Goal: Find specific page/section: Find specific page/section

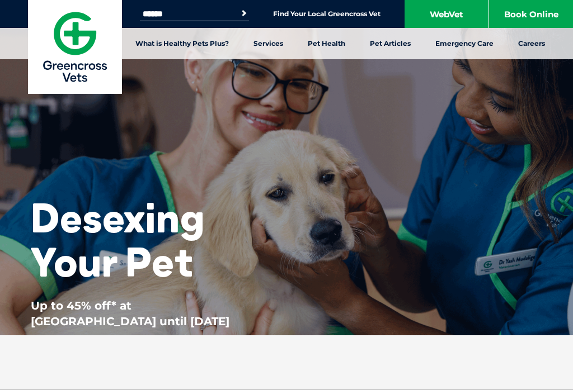
click at [353, 18] on link "Find Your Local Greencross Vet" at bounding box center [326, 14] width 107 height 9
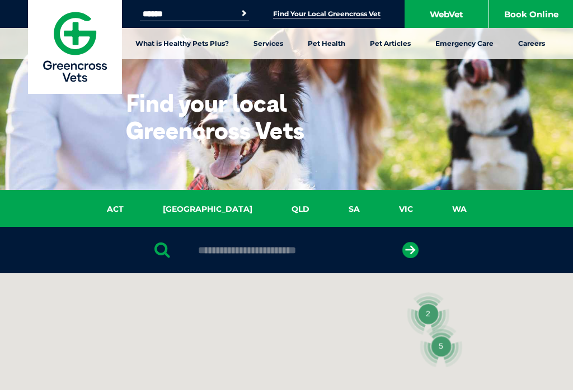
click at [252, 251] on input "text" at bounding box center [285, 250] width 187 height 11
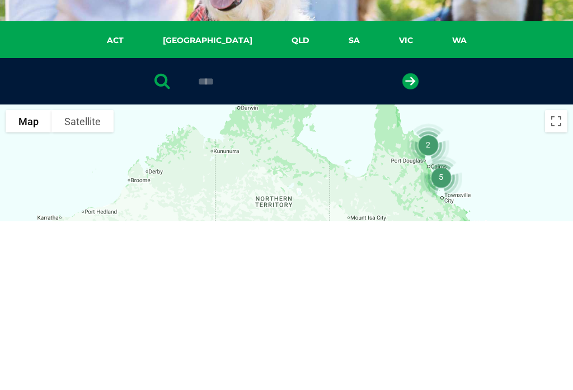
type input "****"
click at [408, 242] on icon "submit" at bounding box center [410, 250] width 16 height 16
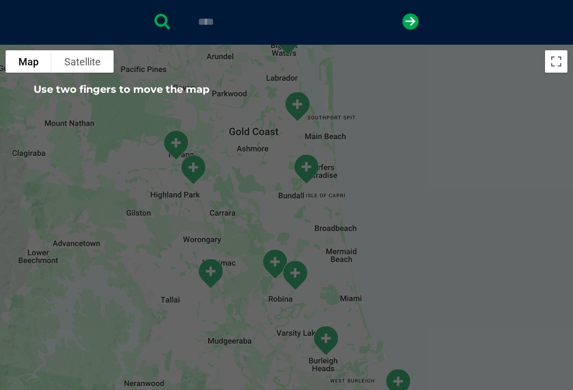
scroll to position [229, 0]
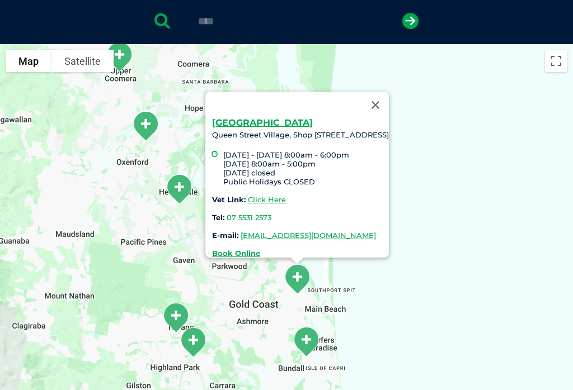
click at [389, 95] on button "Close" at bounding box center [375, 105] width 27 height 27
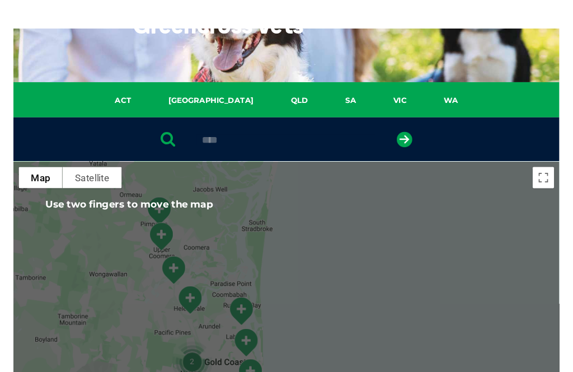
scroll to position [0, 0]
